Goal: Information Seeking & Learning: Learn about a topic

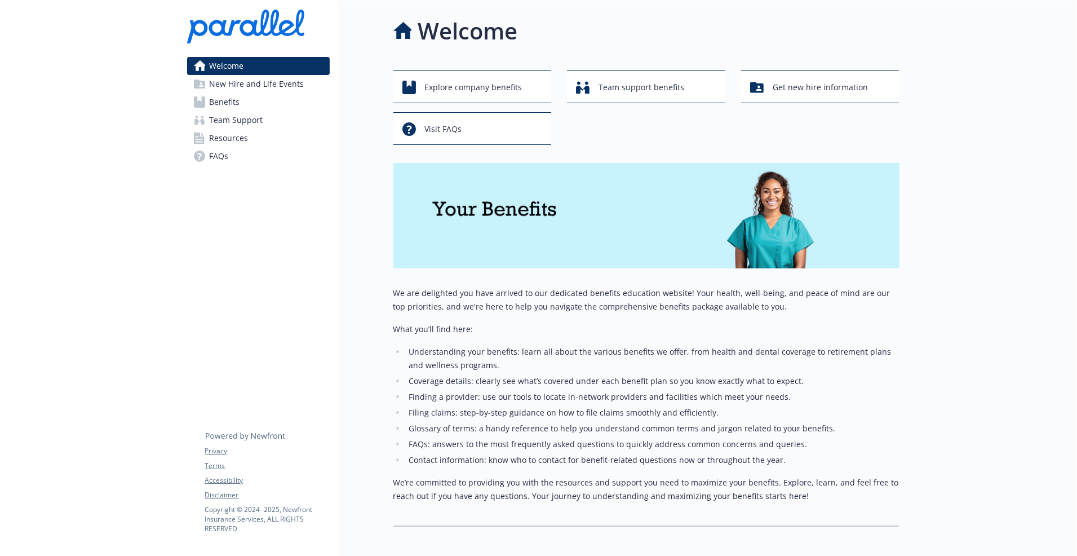
click at [217, 156] on span "FAQs" at bounding box center [219, 156] width 19 height 18
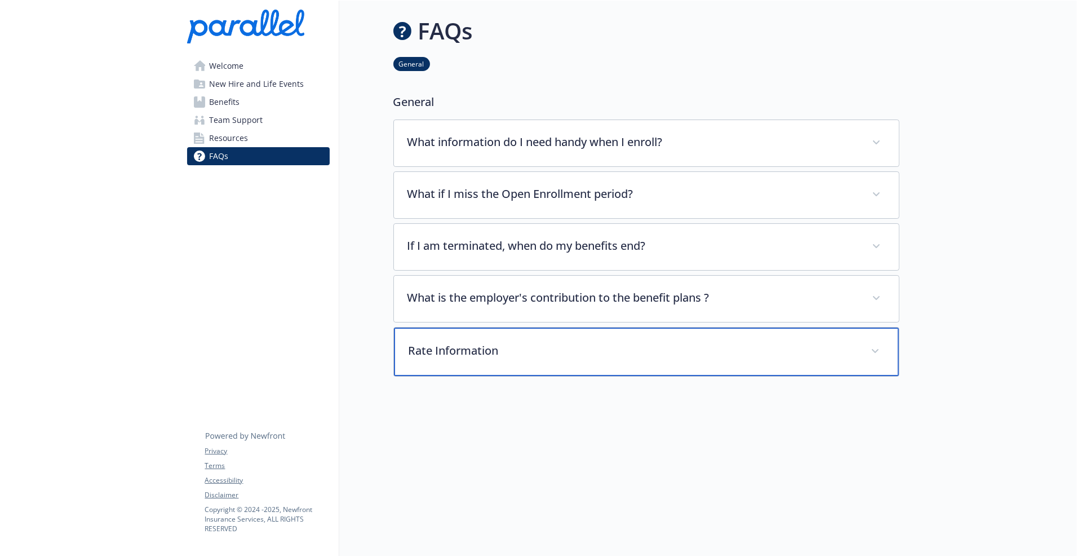
click at [501, 364] on div "Rate Information" at bounding box center [646, 352] width 505 height 48
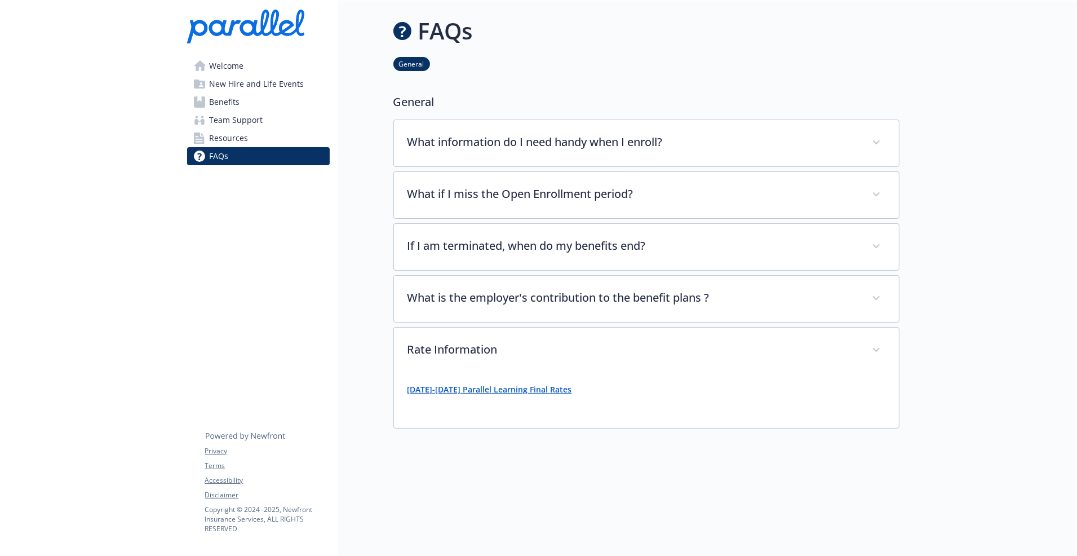
click at [479, 389] on strong "[DATE]-[DATE] Parallel Learning Final Rates" at bounding box center [490, 389] width 165 height 11
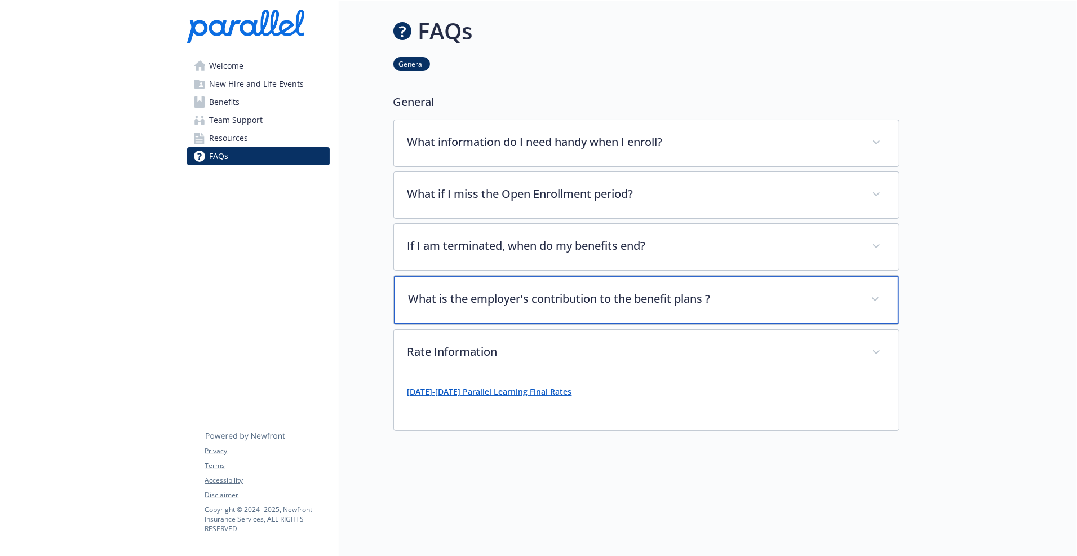
click at [534, 307] on div "What is the employer's contribution to the benefit plans ?" at bounding box center [646, 300] width 505 height 48
